Goal: Navigation & Orientation: Find specific page/section

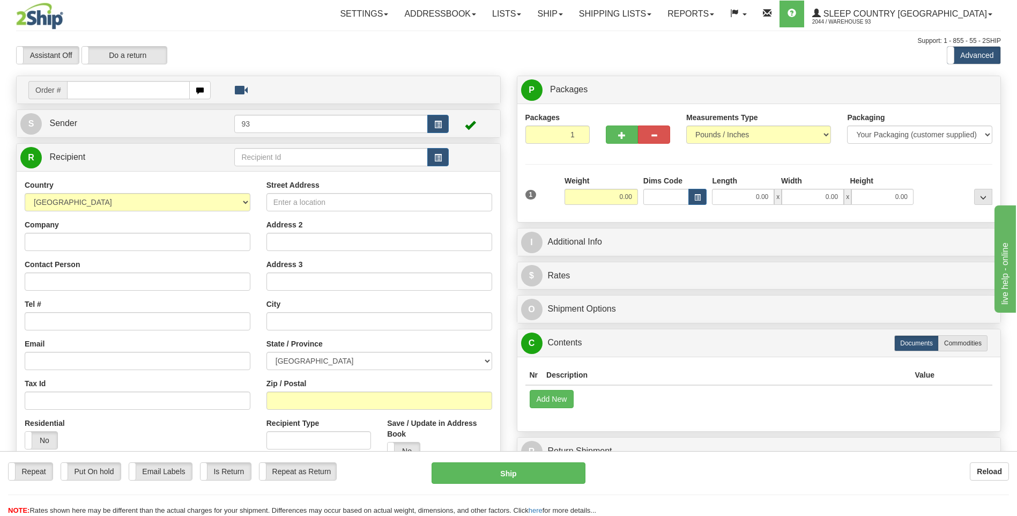
click at [839, 482] on div "Repeat Repeat Put On hold Put On hold Print Order Slip Print Order Slip Email L…" at bounding box center [508, 472] width 1017 height 21
click at [643, 18] on link "Shipping lists" at bounding box center [615, 14] width 88 height 27
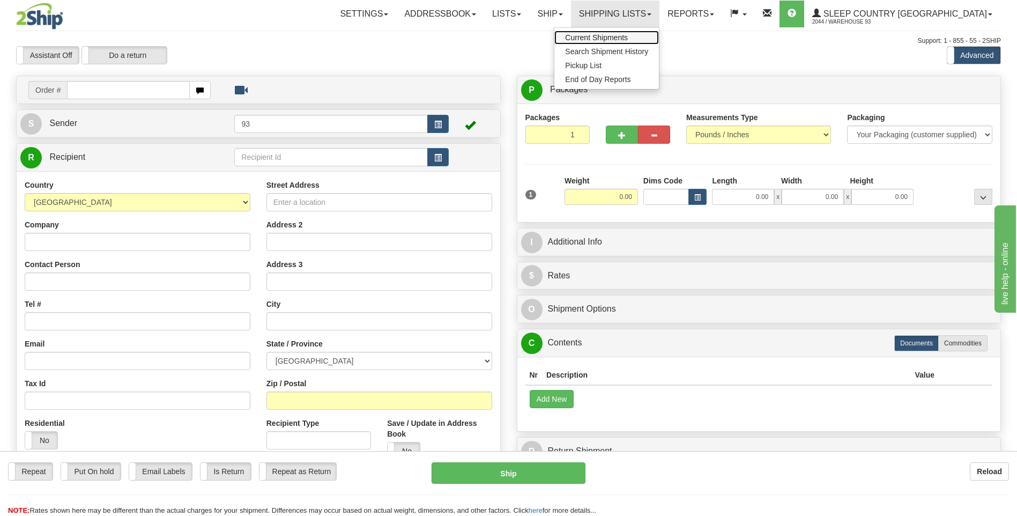
click at [623, 40] on span "Current Shipments" at bounding box center [596, 37] width 63 height 9
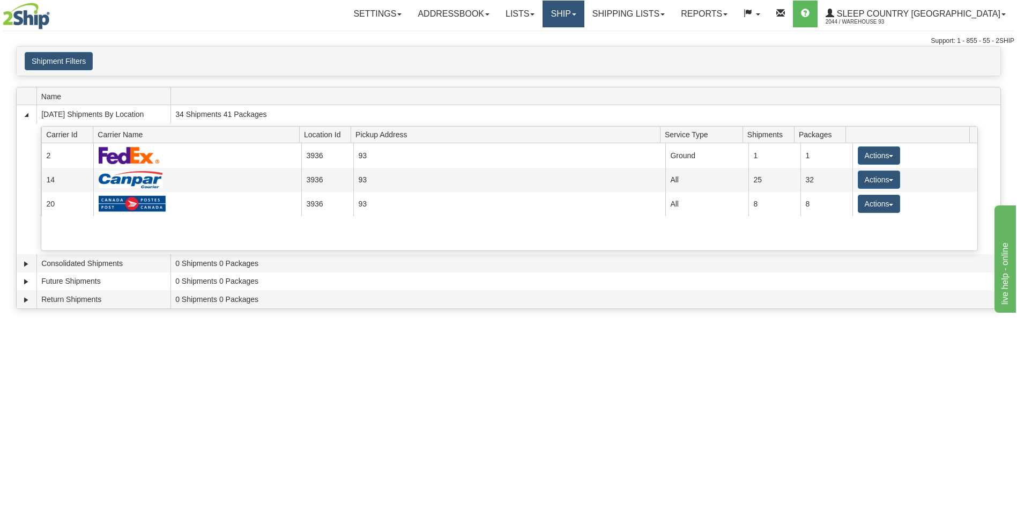
click at [584, 14] on link "Ship" at bounding box center [562, 14] width 41 height 27
click at [584, 39] on link "Ship Screen" at bounding box center [535, 38] width 97 height 14
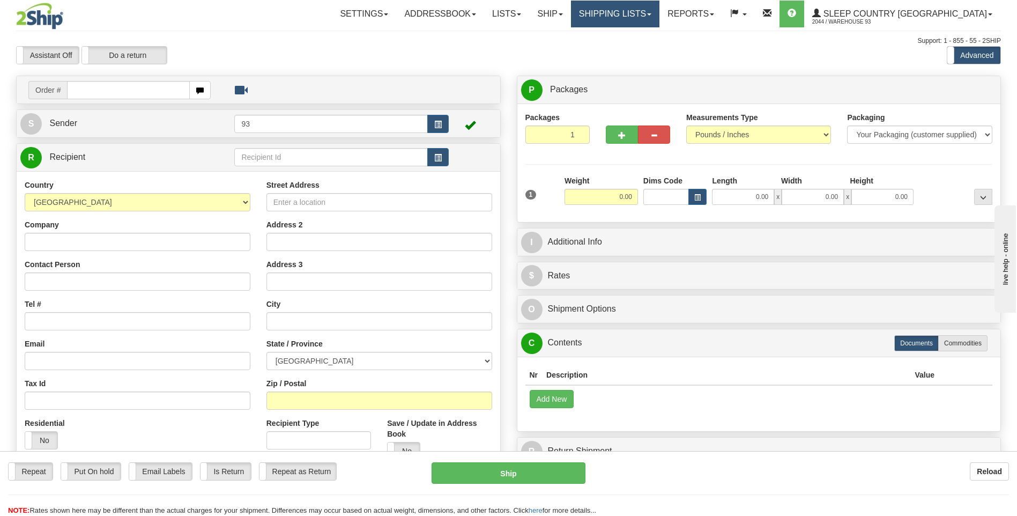
click at [628, 15] on link "Shipping lists" at bounding box center [615, 14] width 88 height 27
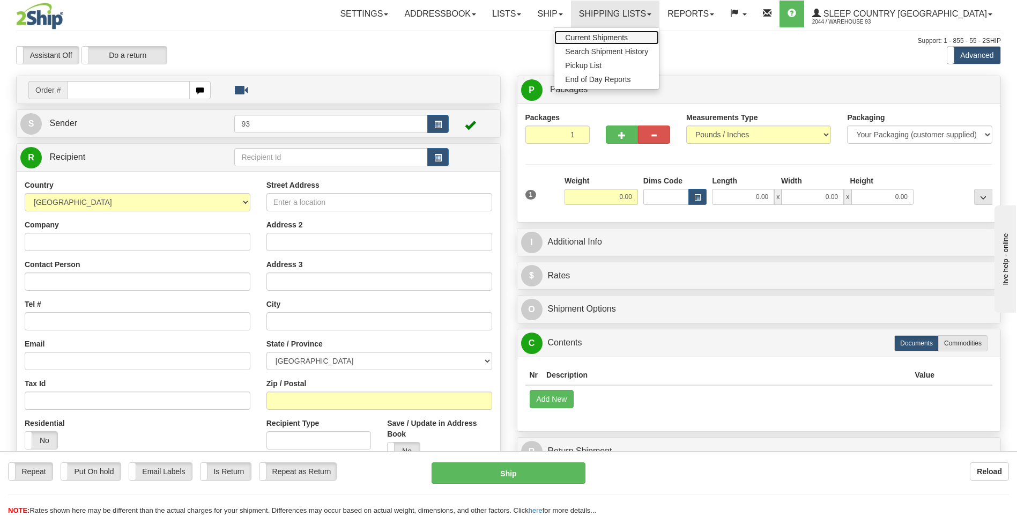
click at [628, 36] on span "Current Shipments" at bounding box center [596, 37] width 63 height 9
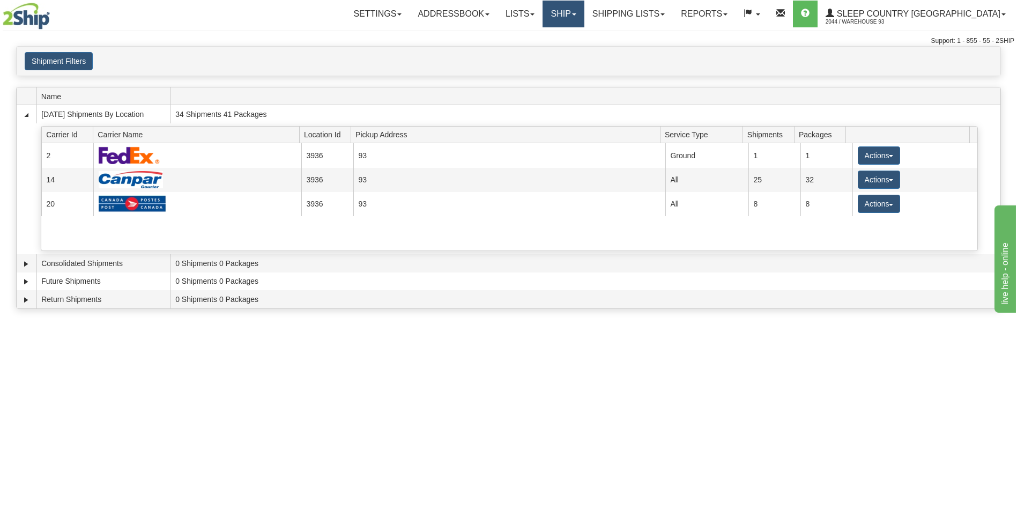
click at [584, 16] on link "Ship" at bounding box center [562, 14] width 41 height 27
click at [584, 37] on link "Ship Screen" at bounding box center [535, 38] width 97 height 14
